Goal: Navigation & Orientation: Understand site structure

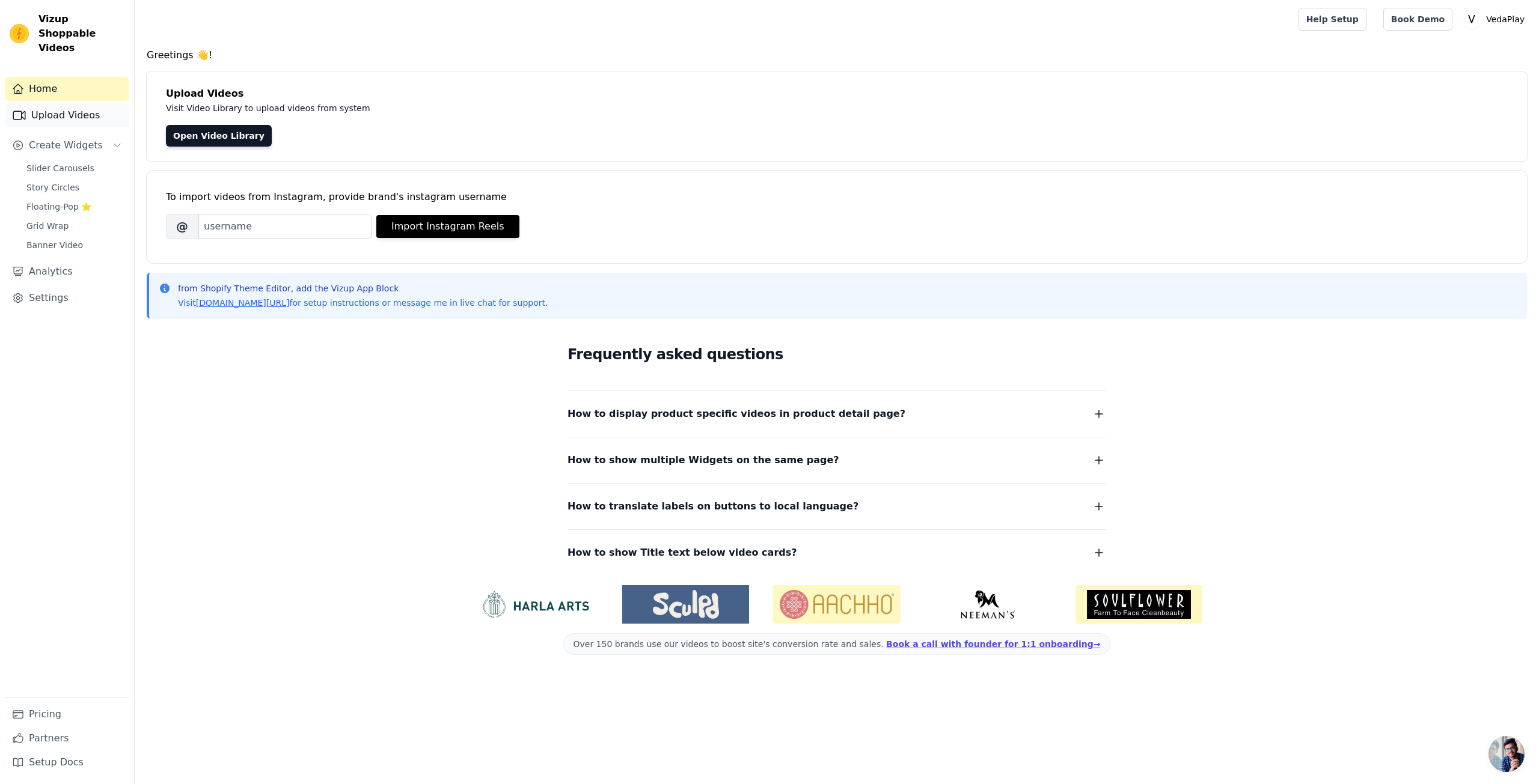
click at [87, 105] on link "Upload Videos" at bounding box center [67, 116] width 124 height 24
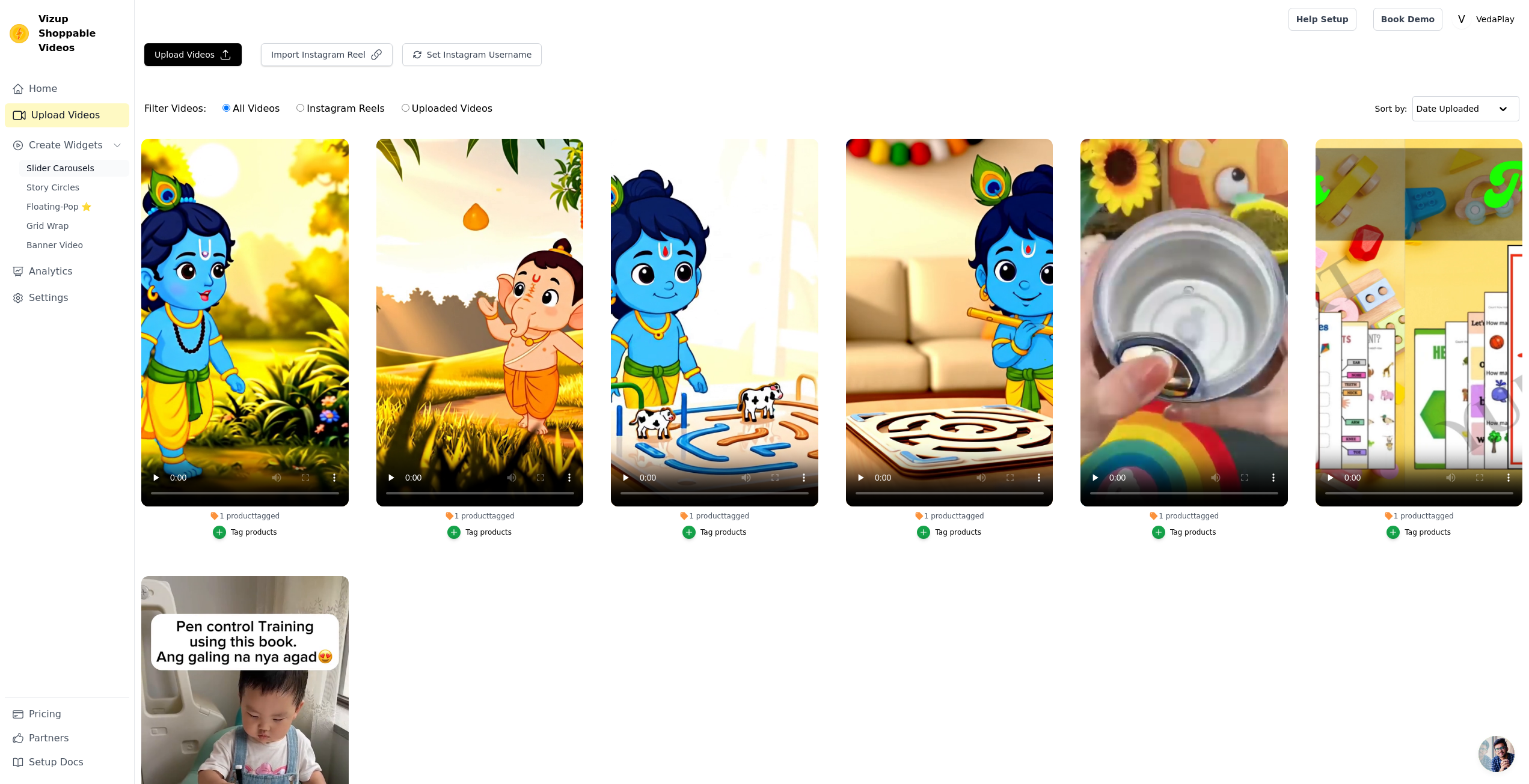
click at [52, 162] on span "Slider Carousels" at bounding box center [60, 168] width 68 height 12
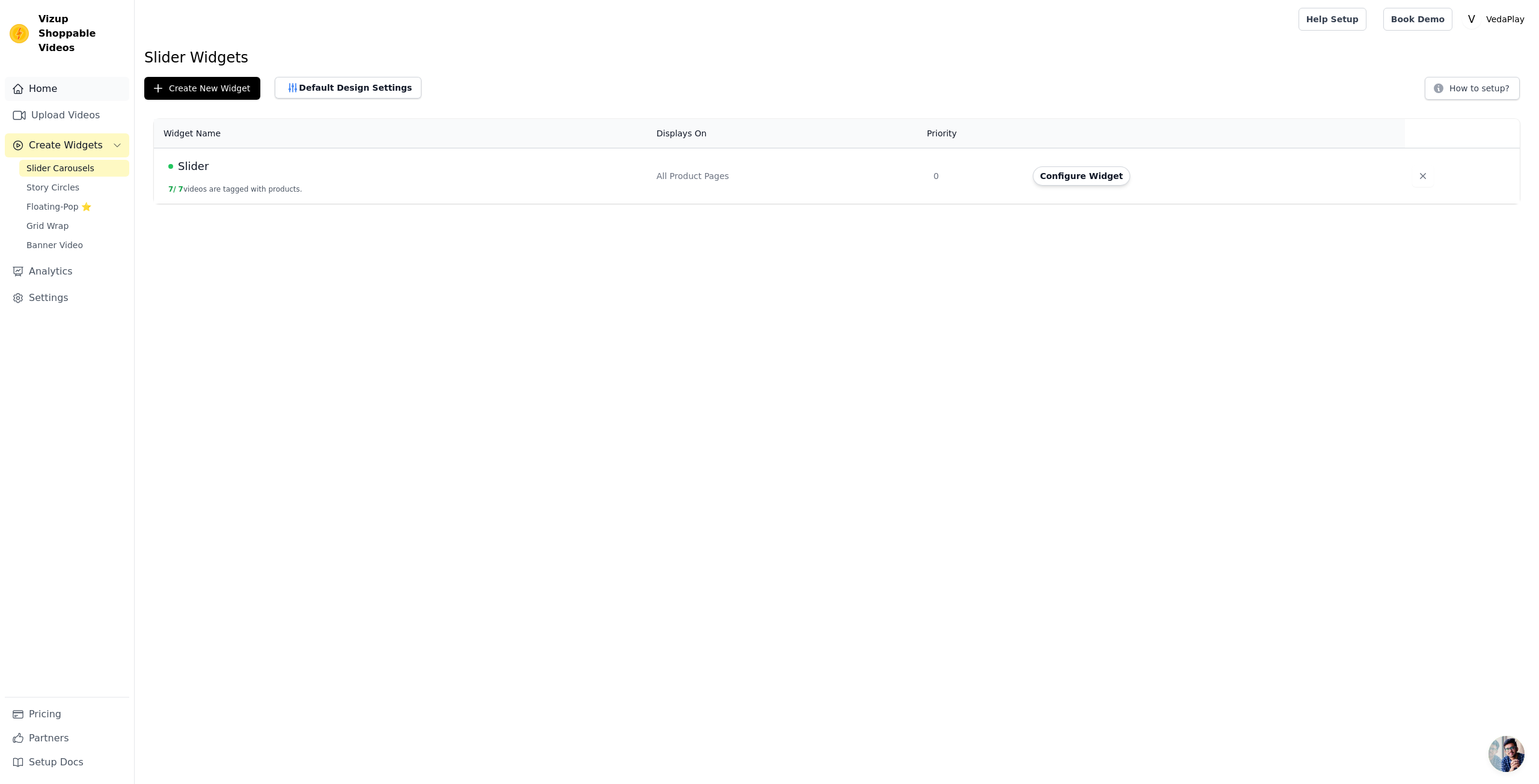
click at [42, 77] on link "Home" at bounding box center [67, 89] width 124 height 24
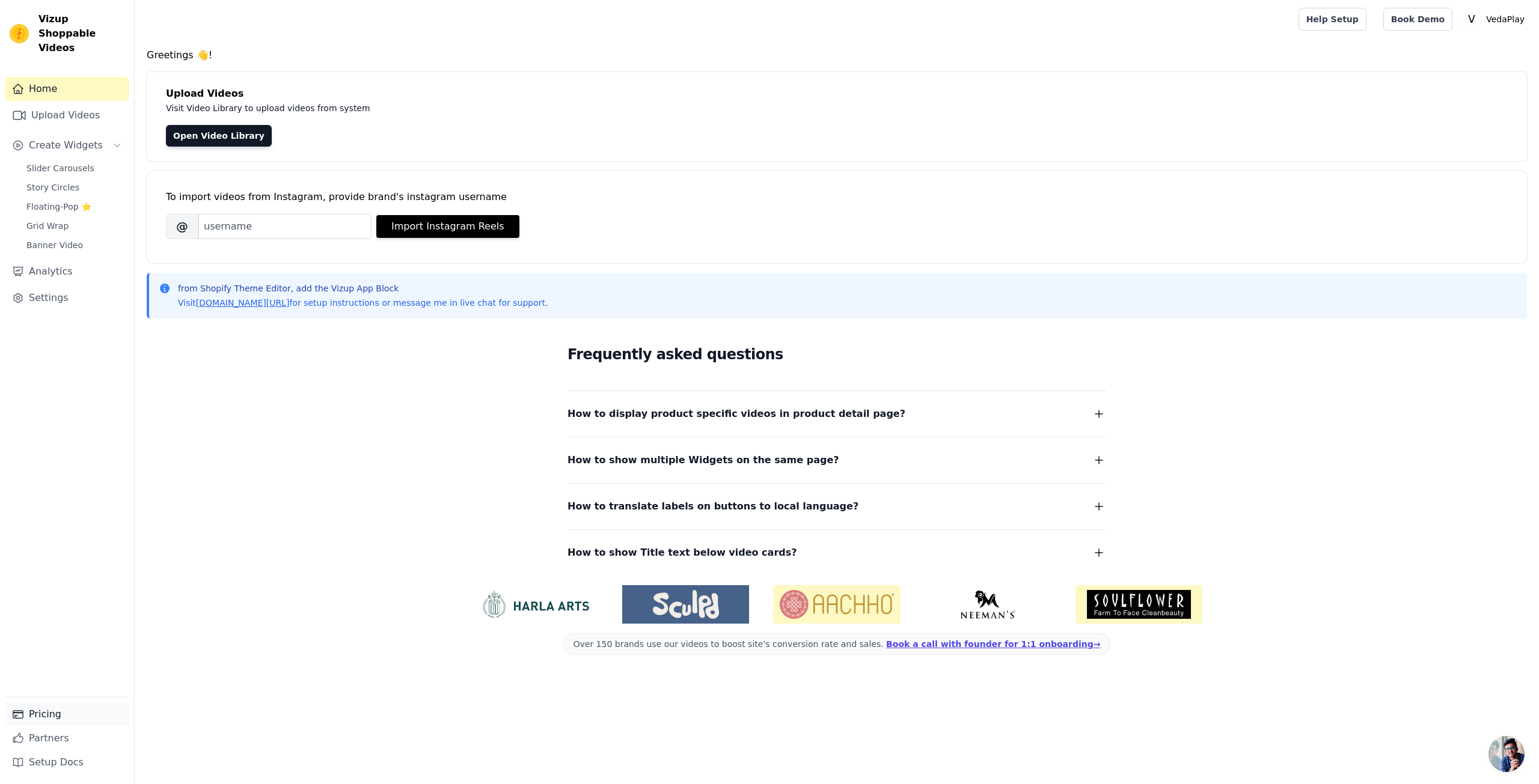
click at [66, 711] on link "Pricing" at bounding box center [67, 715] width 124 height 24
